Goal: Task Accomplishment & Management: Use online tool/utility

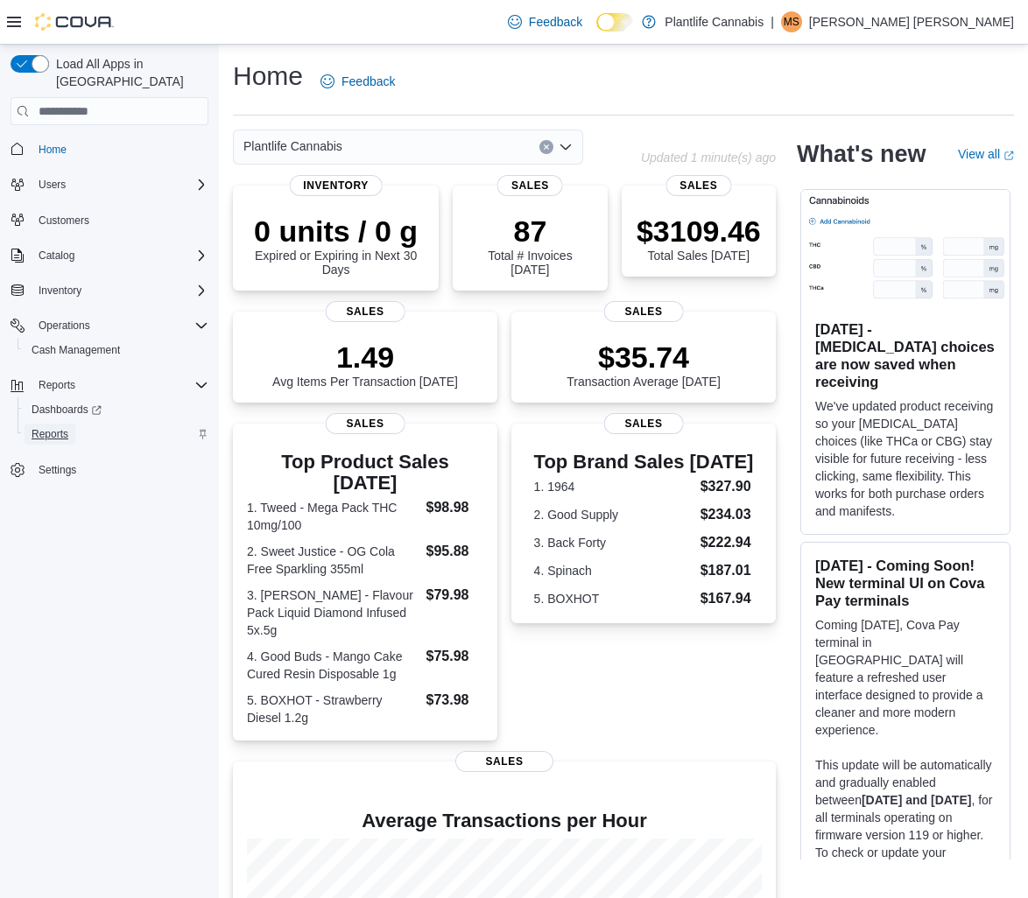
click at [56, 427] on span "Reports" at bounding box center [50, 434] width 37 height 14
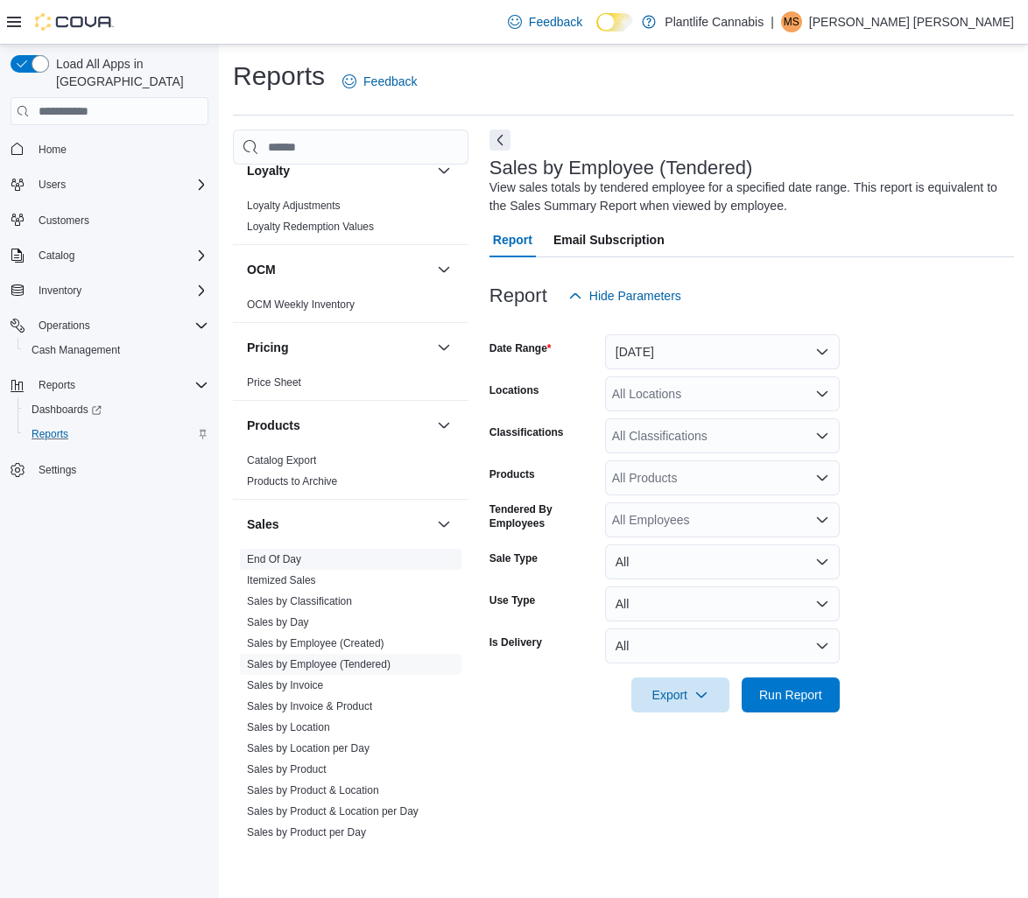
click at [289, 566] on link "End Of Day" at bounding box center [274, 559] width 54 height 12
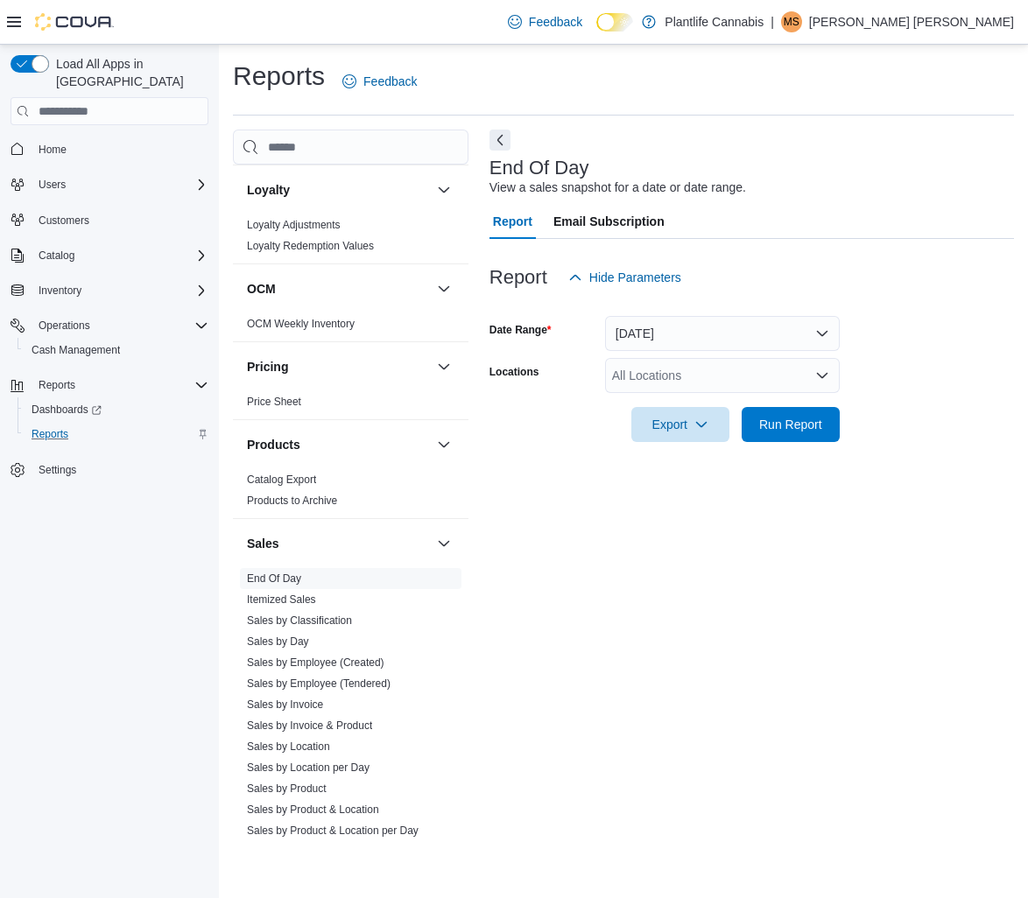
scroll to position [667, 0]
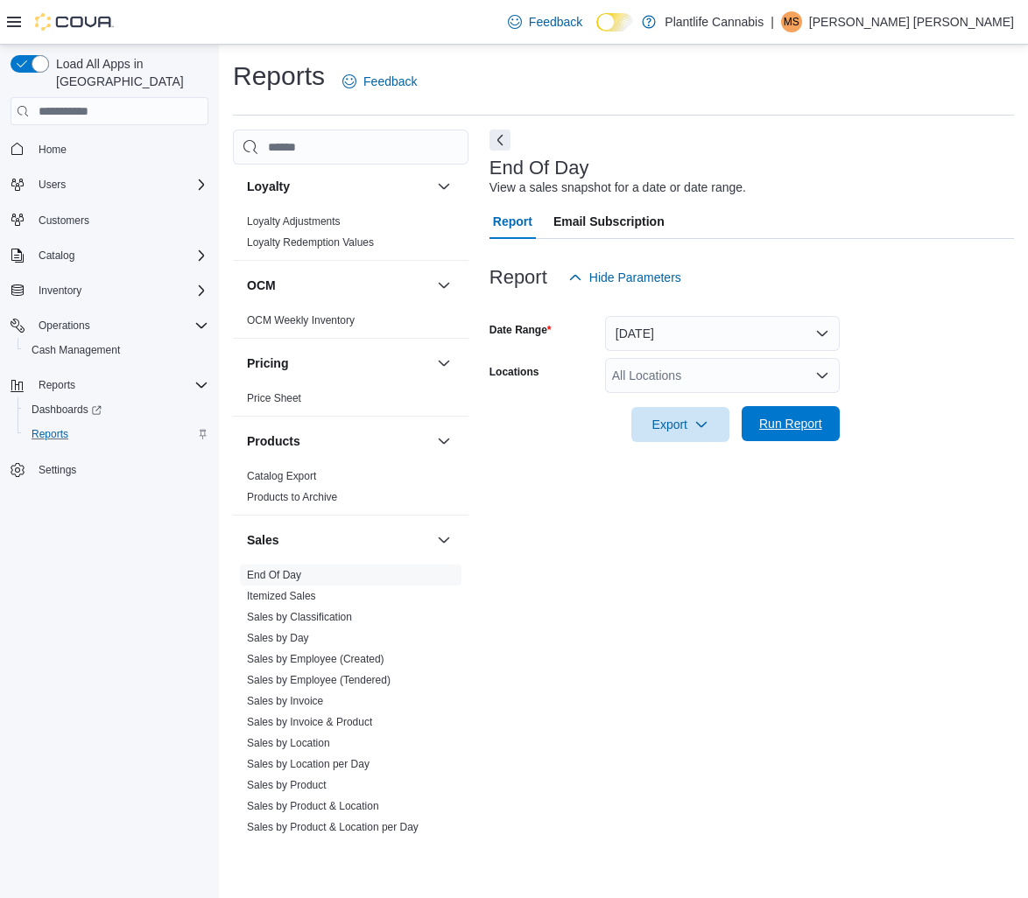
click at [784, 438] on span "Run Report" at bounding box center [790, 423] width 77 height 35
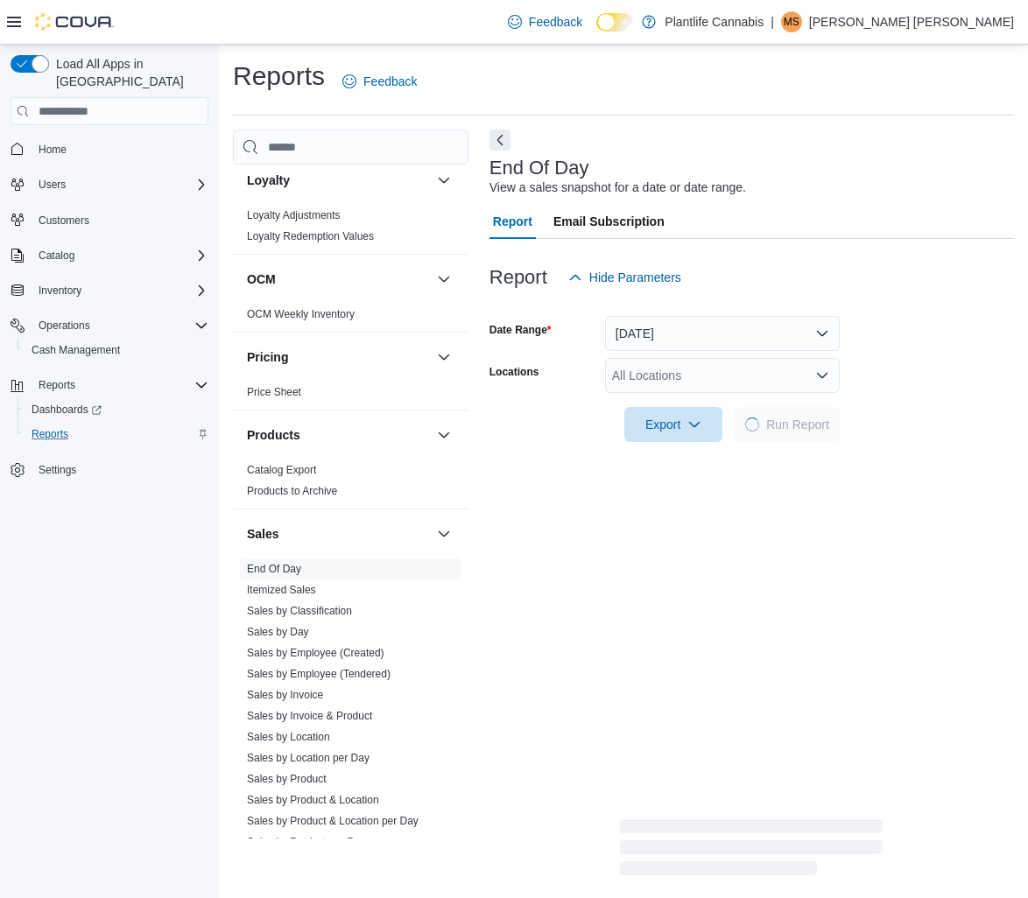
scroll to position [671, 0]
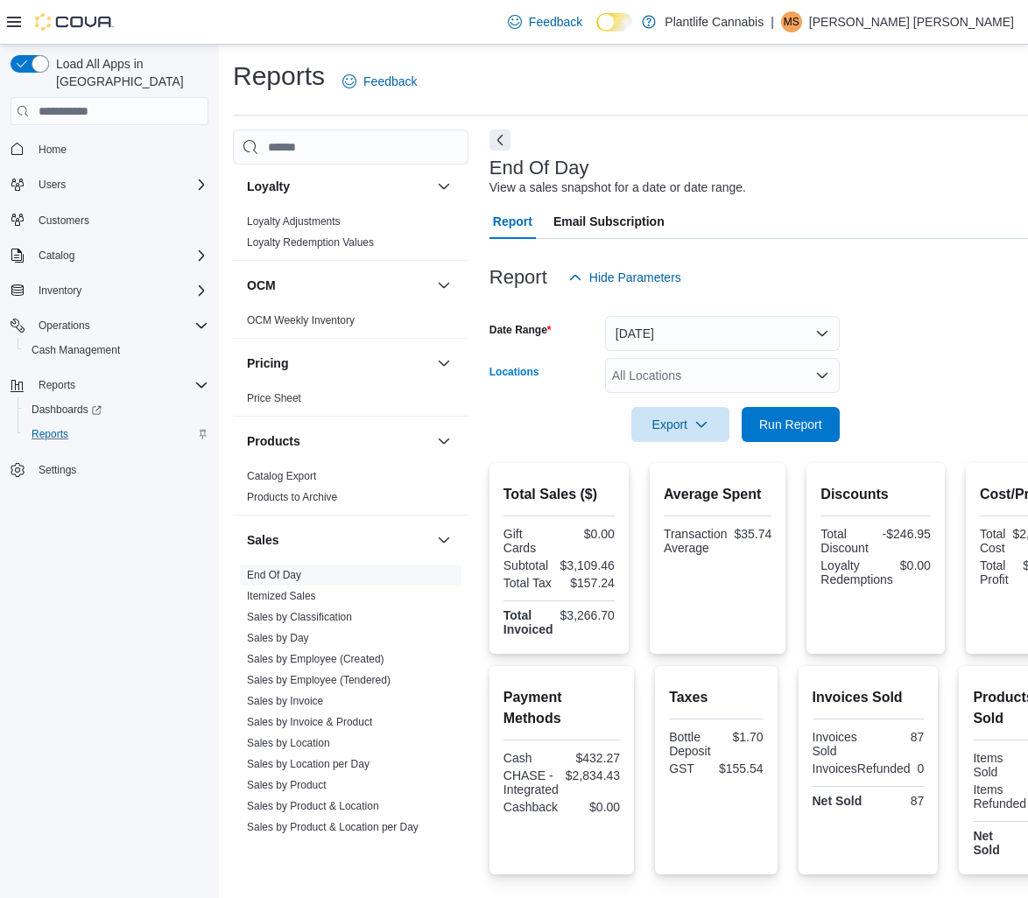
click at [822, 378] on icon "Open list of options" at bounding box center [822, 375] width 11 height 5
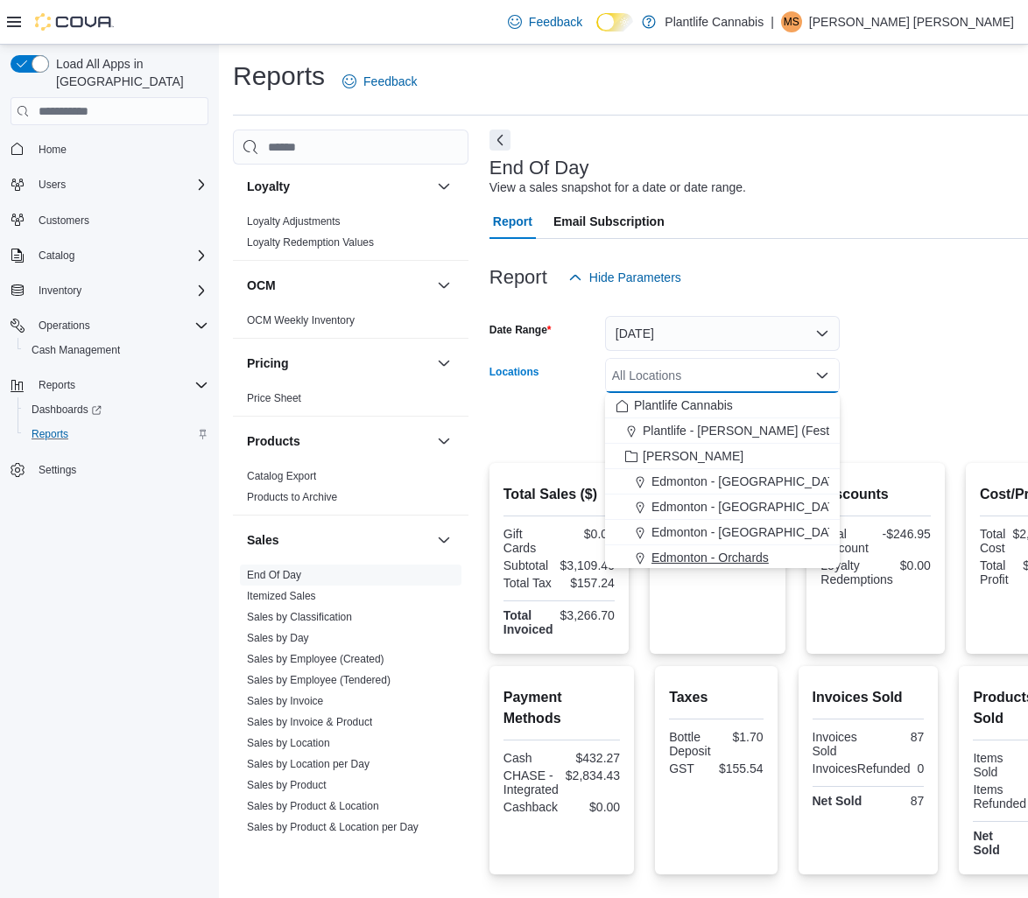
click at [749, 559] on span "Edmonton - Orchards" at bounding box center [709, 558] width 117 height 18
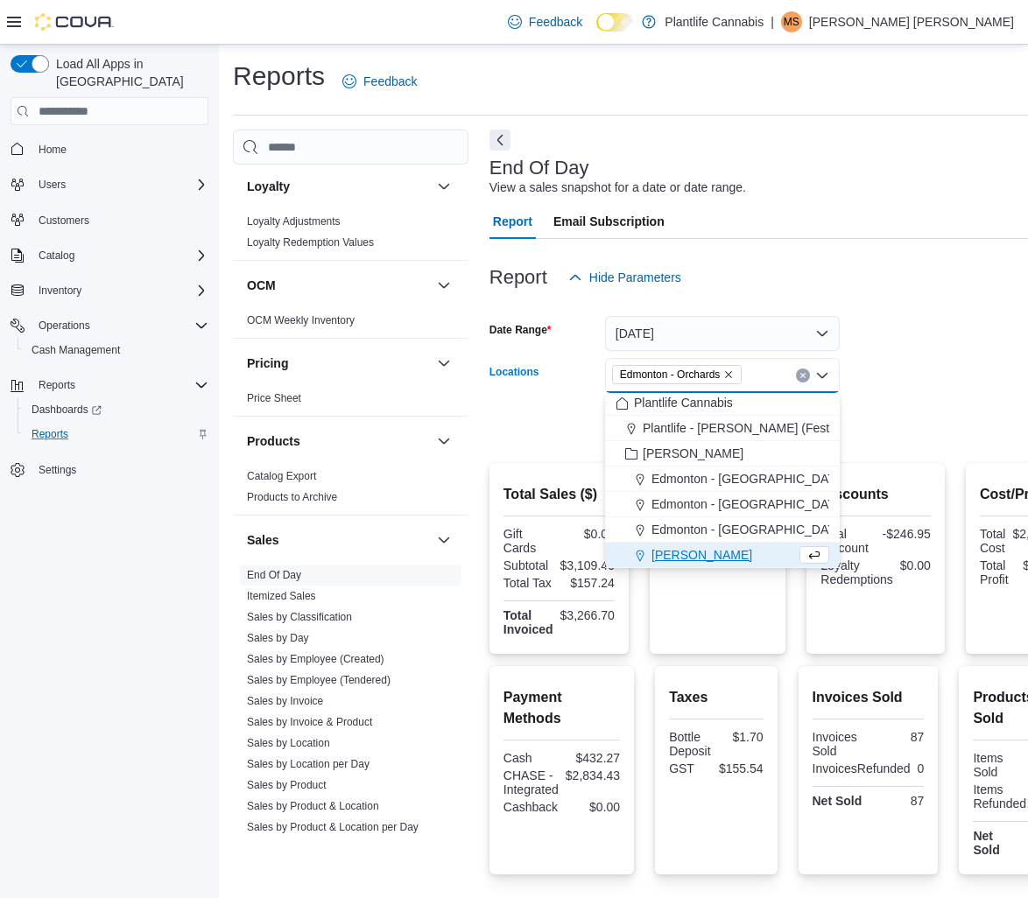
click at [926, 397] on div at bounding box center [785, 400] width 592 height 14
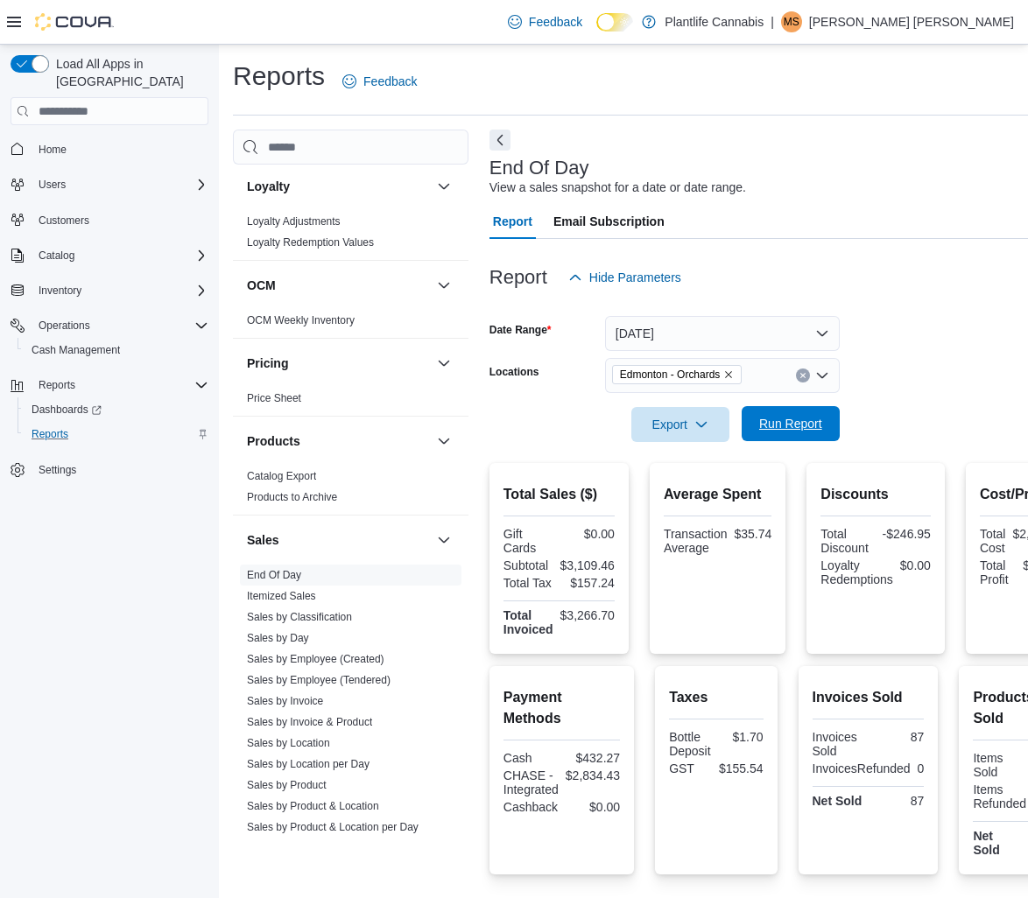
click at [780, 432] on span "Run Report" at bounding box center [790, 424] width 63 height 18
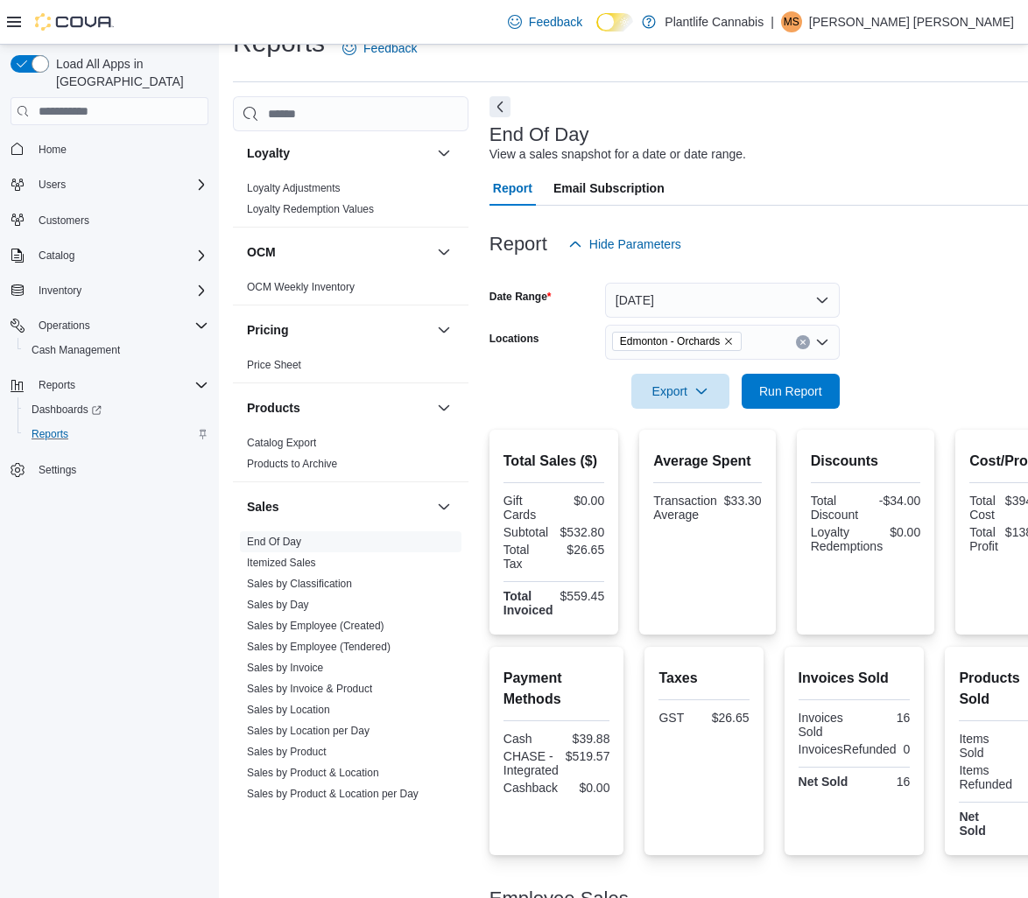
scroll to position [35, 0]
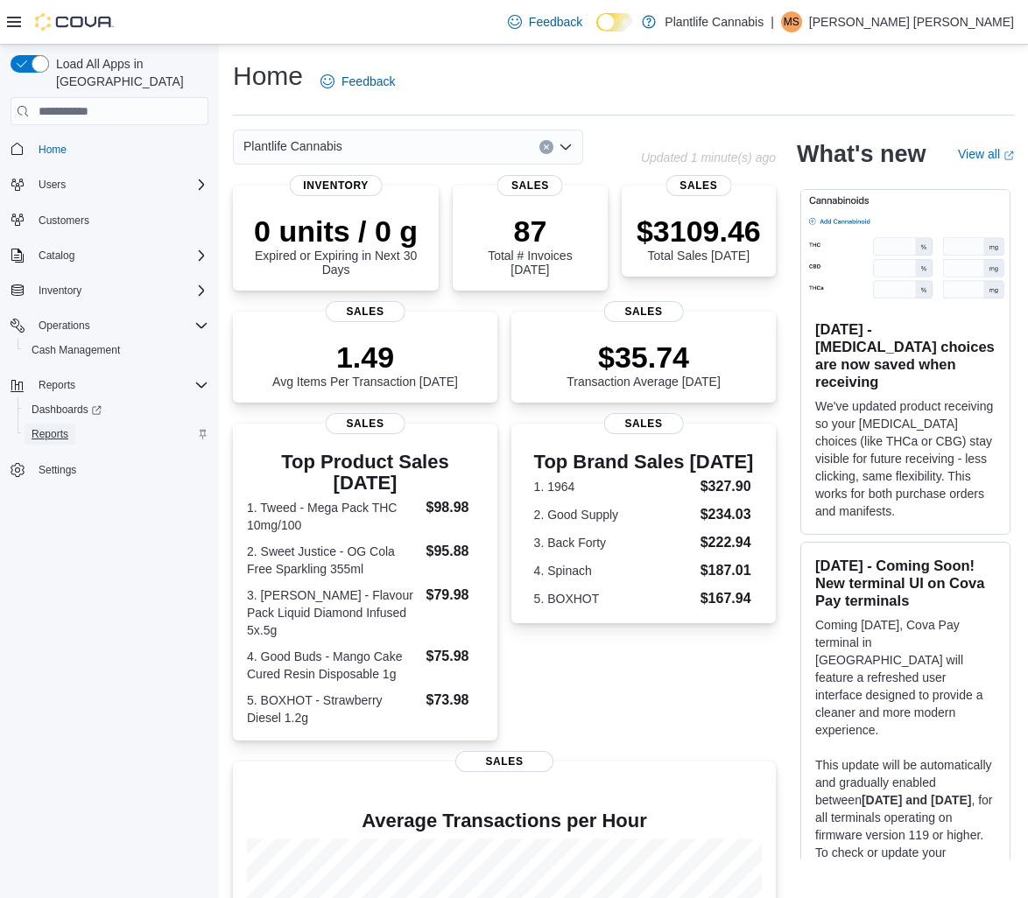
click at [60, 427] on span "Reports" at bounding box center [50, 434] width 37 height 14
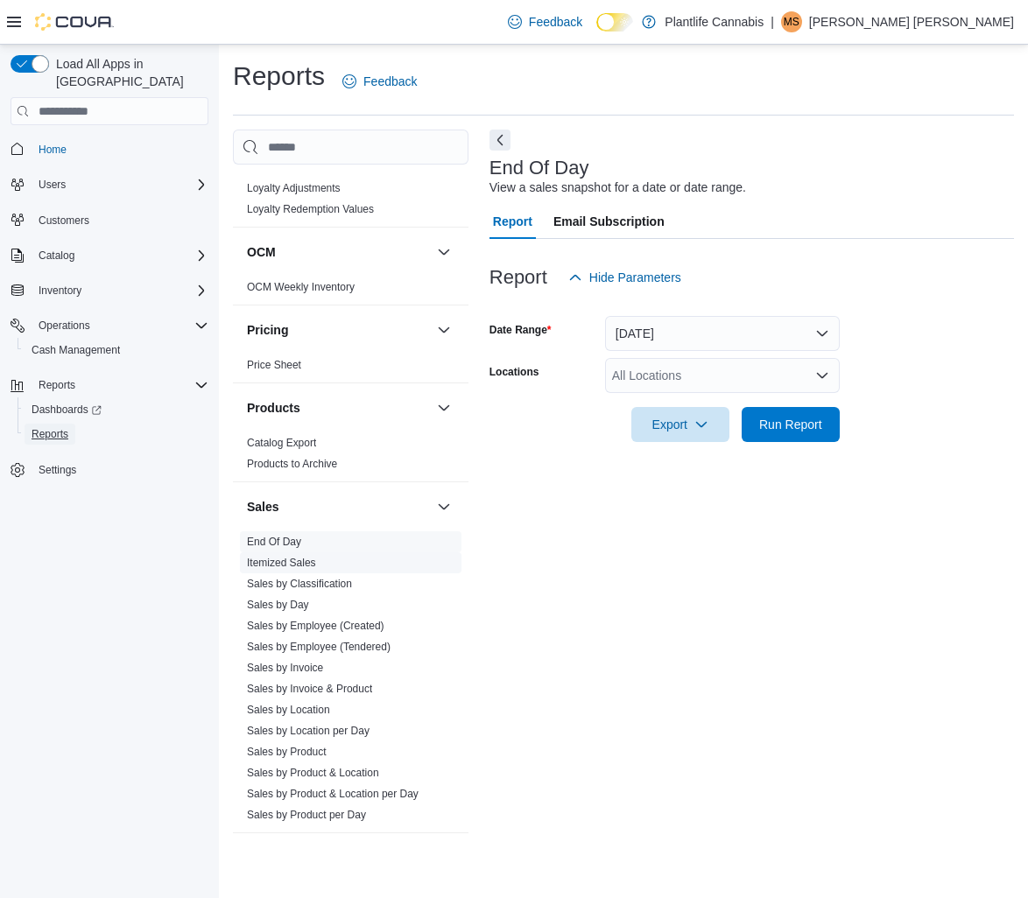
scroll to position [676, 0]
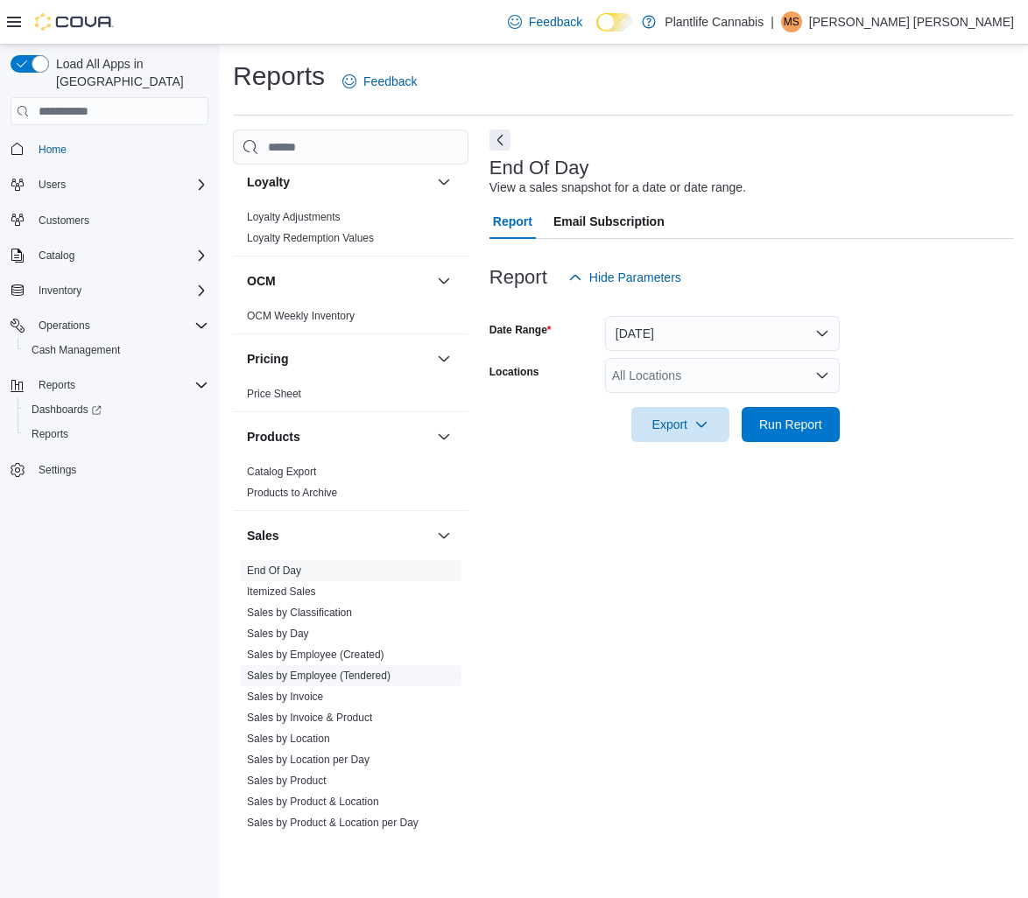
click at [367, 678] on link "Sales by Employee (Tendered)" at bounding box center [319, 676] width 144 height 12
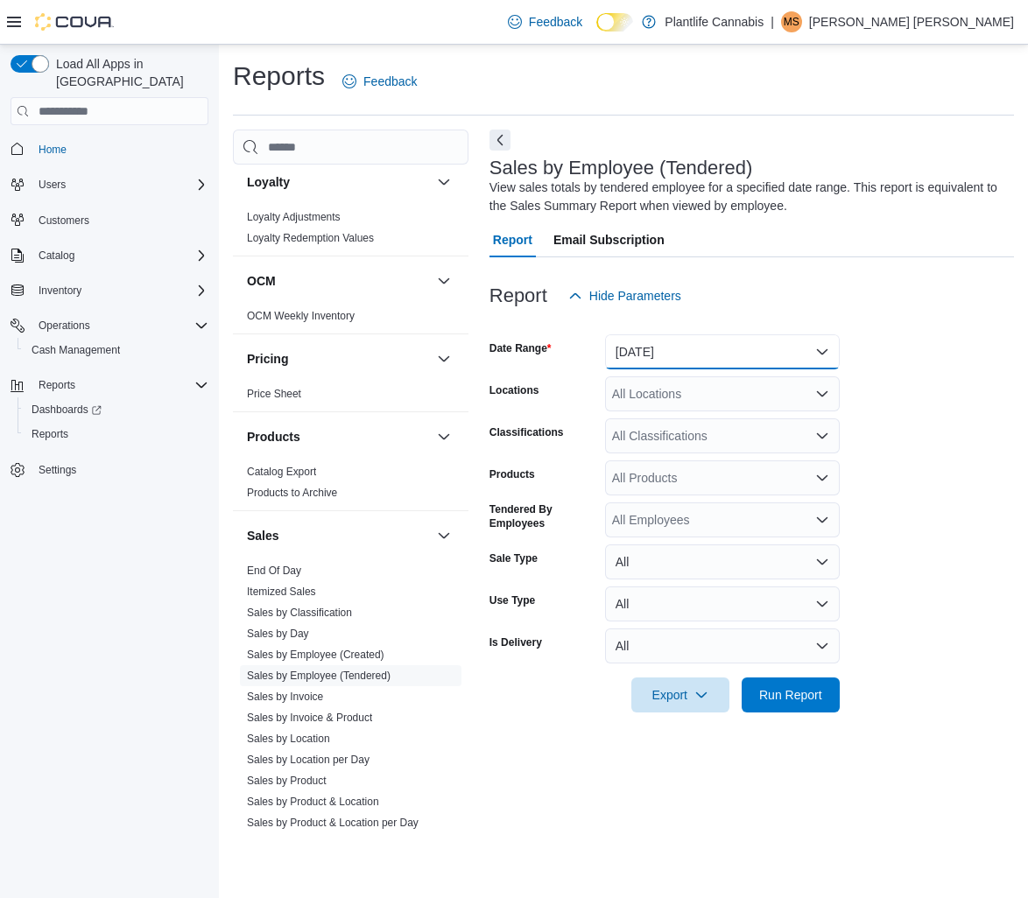
click at [826, 352] on button "Yesterday" at bounding box center [722, 351] width 235 height 35
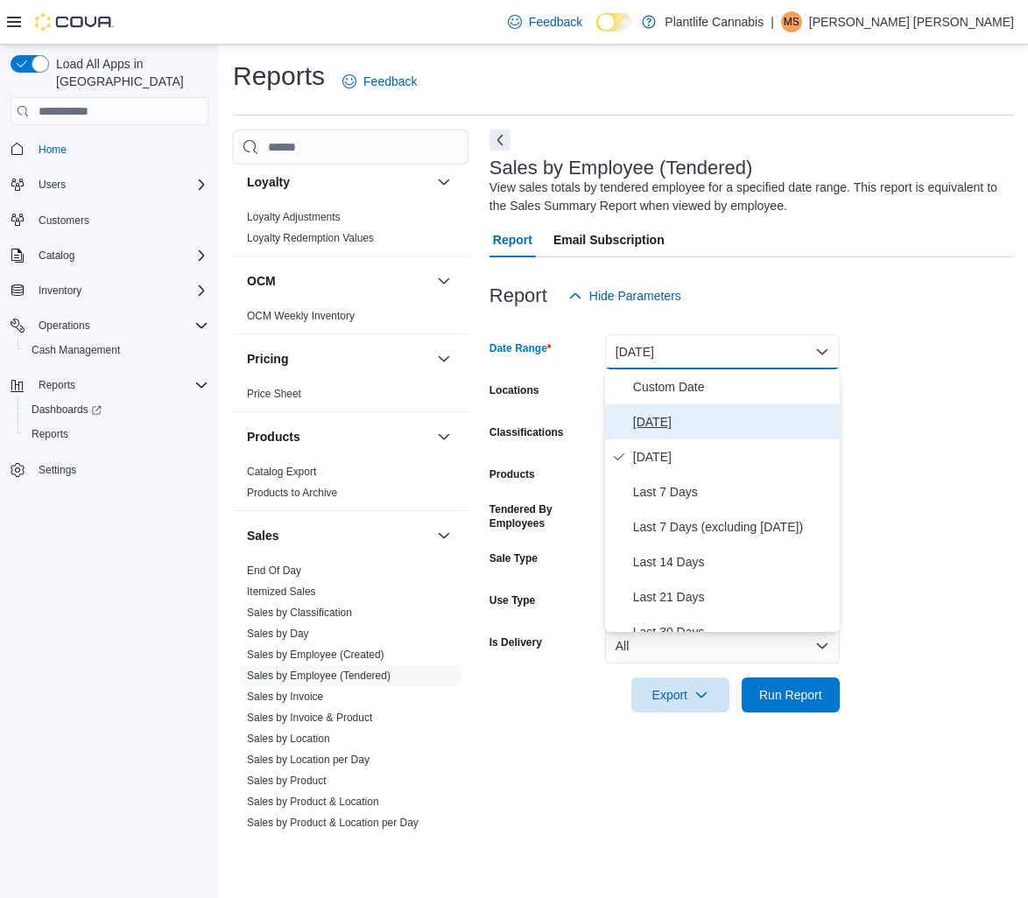
click at [653, 426] on span "Today" at bounding box center [733, 421] width 200 height 21
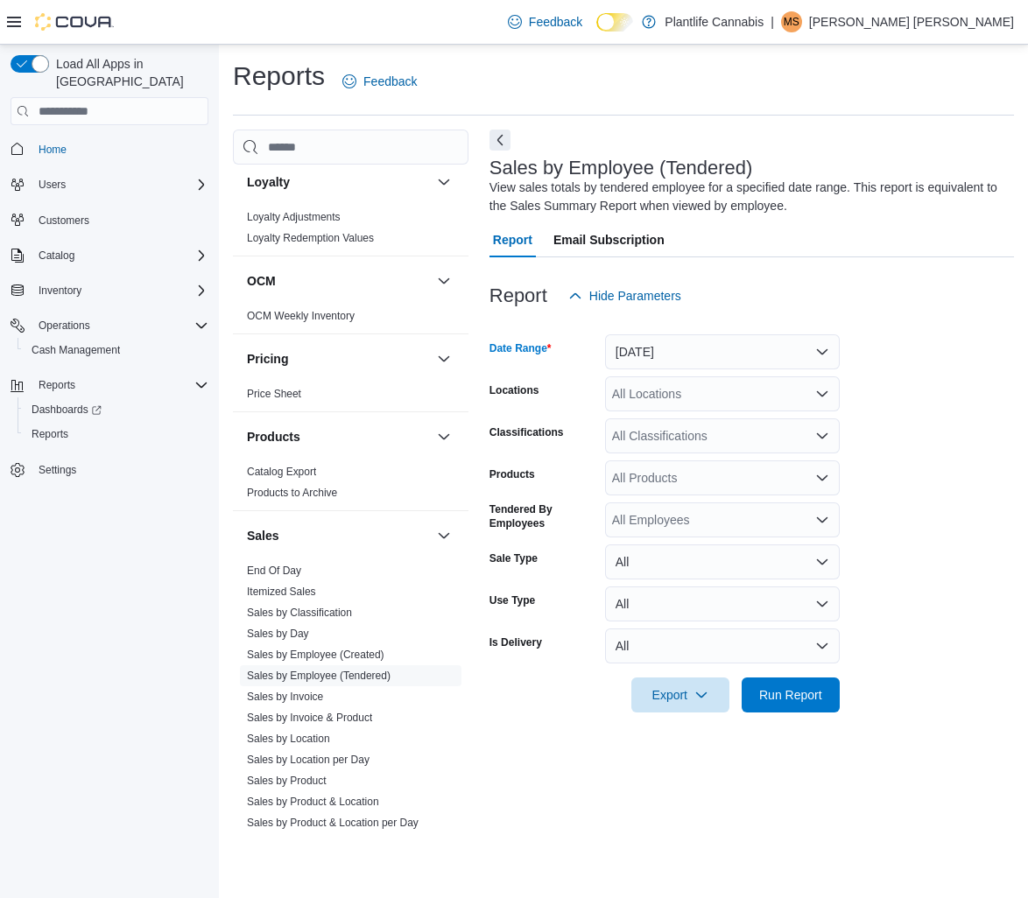
click at [823, 393] on icon "Open list of options" at bounding box center [822, 394] width 14 height 14
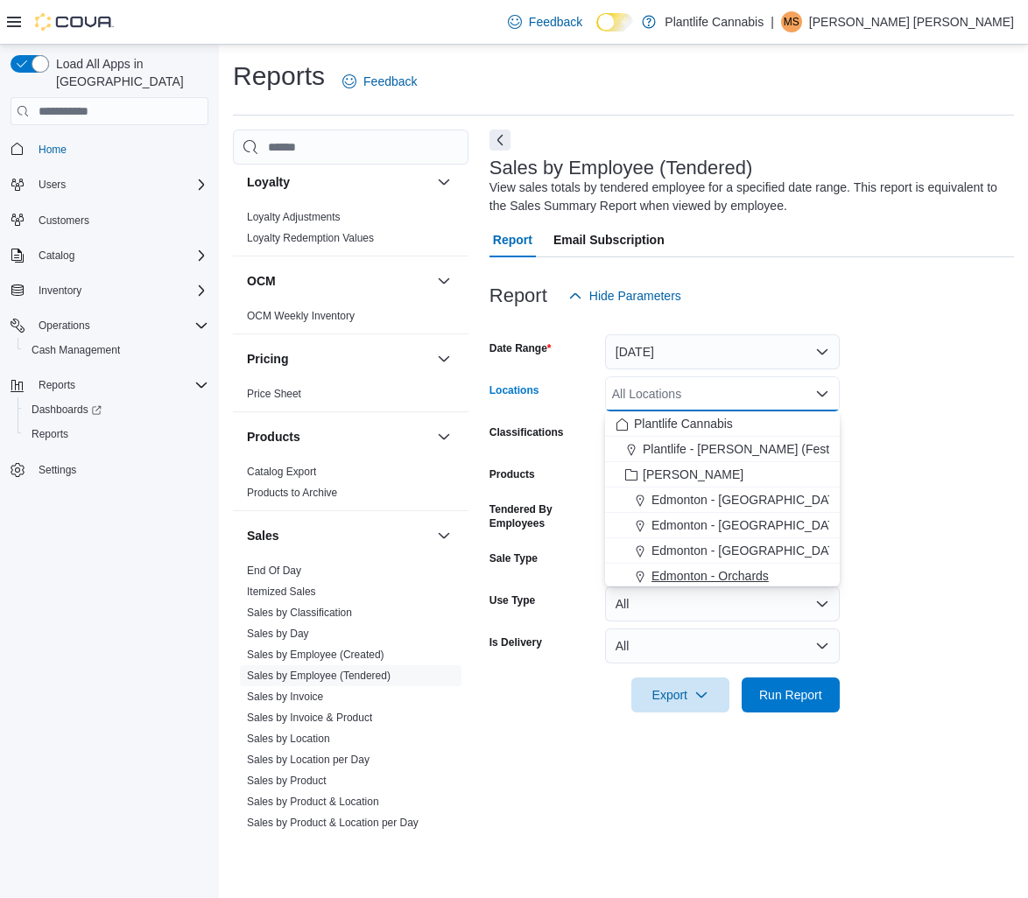
click at [730, 580] on span "Edmonton - Orchards" at bounding box center [709, 576] width 117 height 18
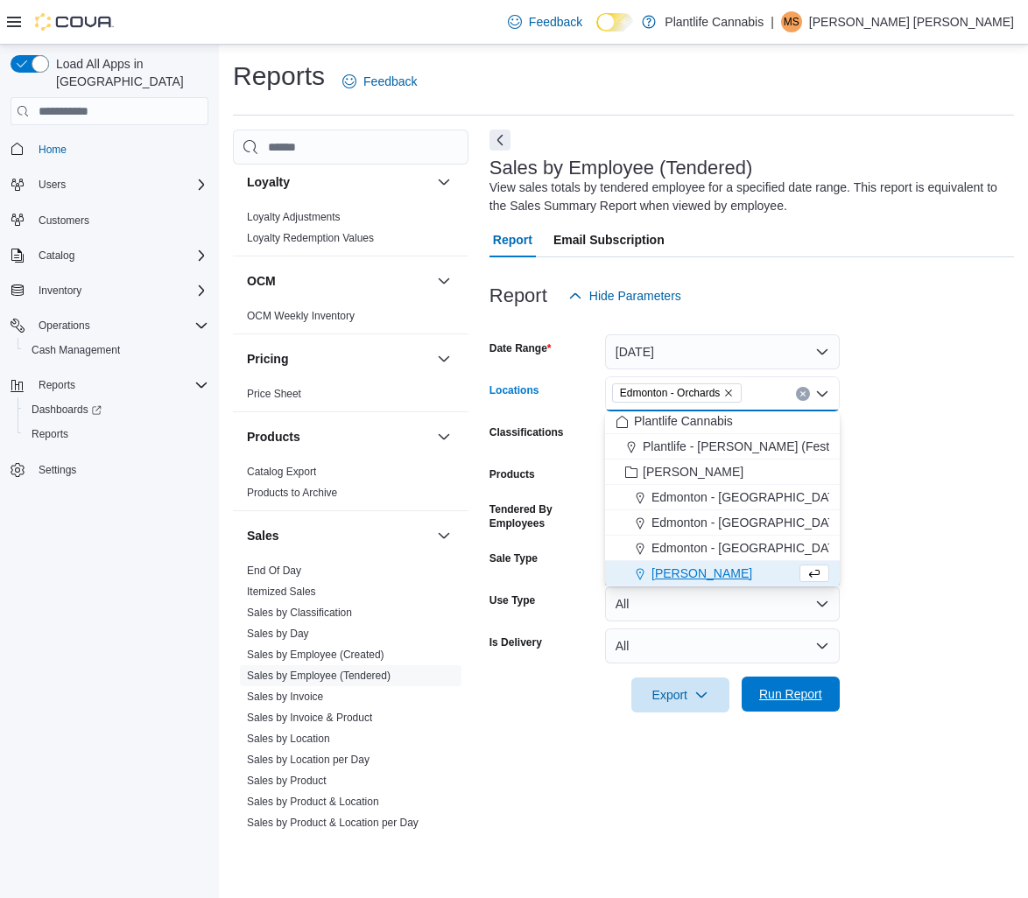
click at [791, 697] on span "Run Report" at bounding box center [790, 695] width 63 height 18
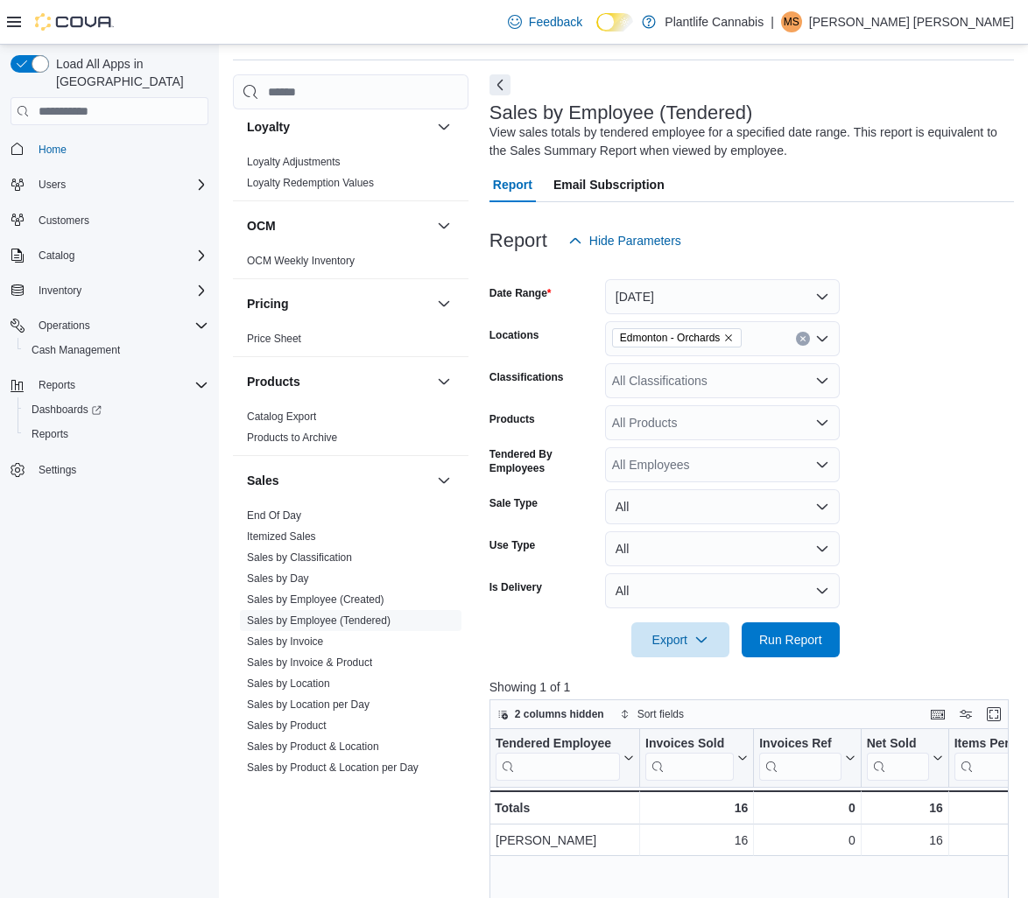
scroll to position [54, 0]
